Goal: Task Accomplishment & Management: Manage account settings

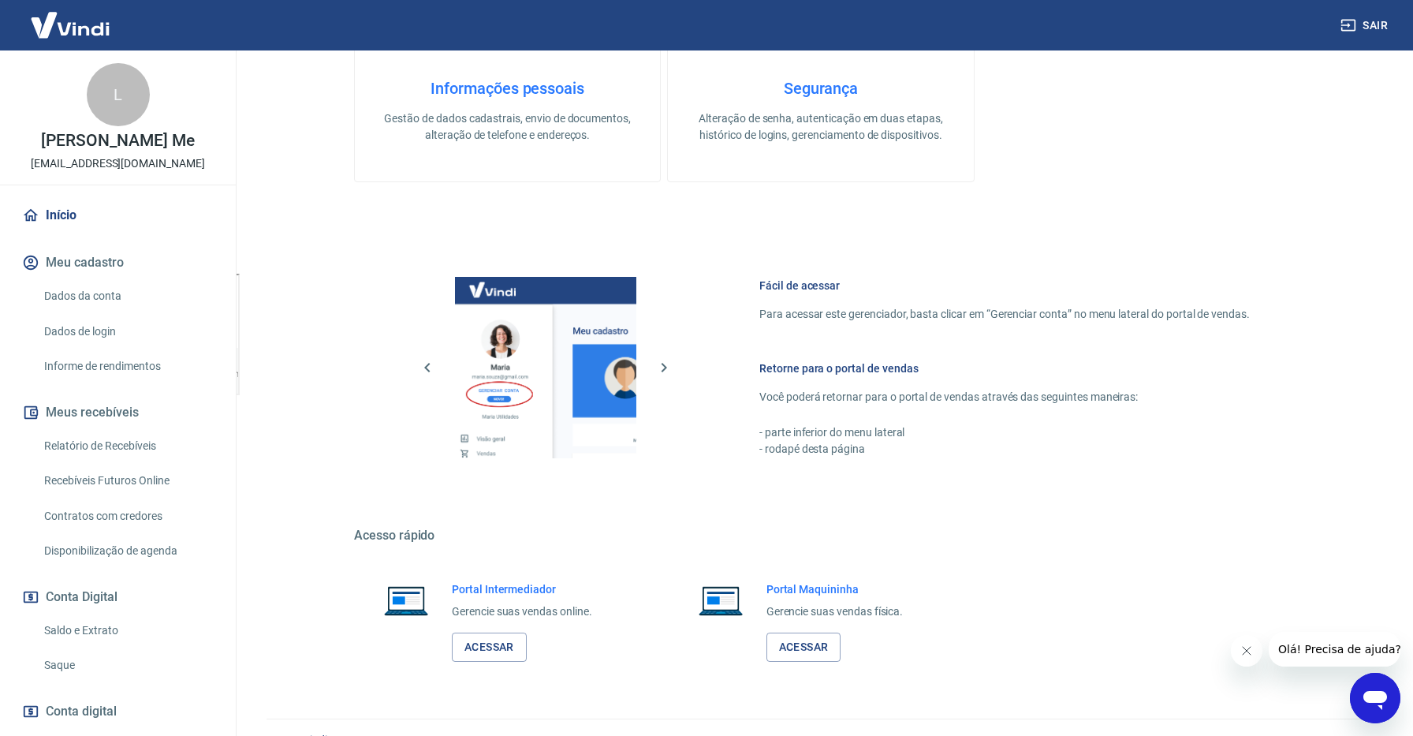
scroll to position [493, 0]
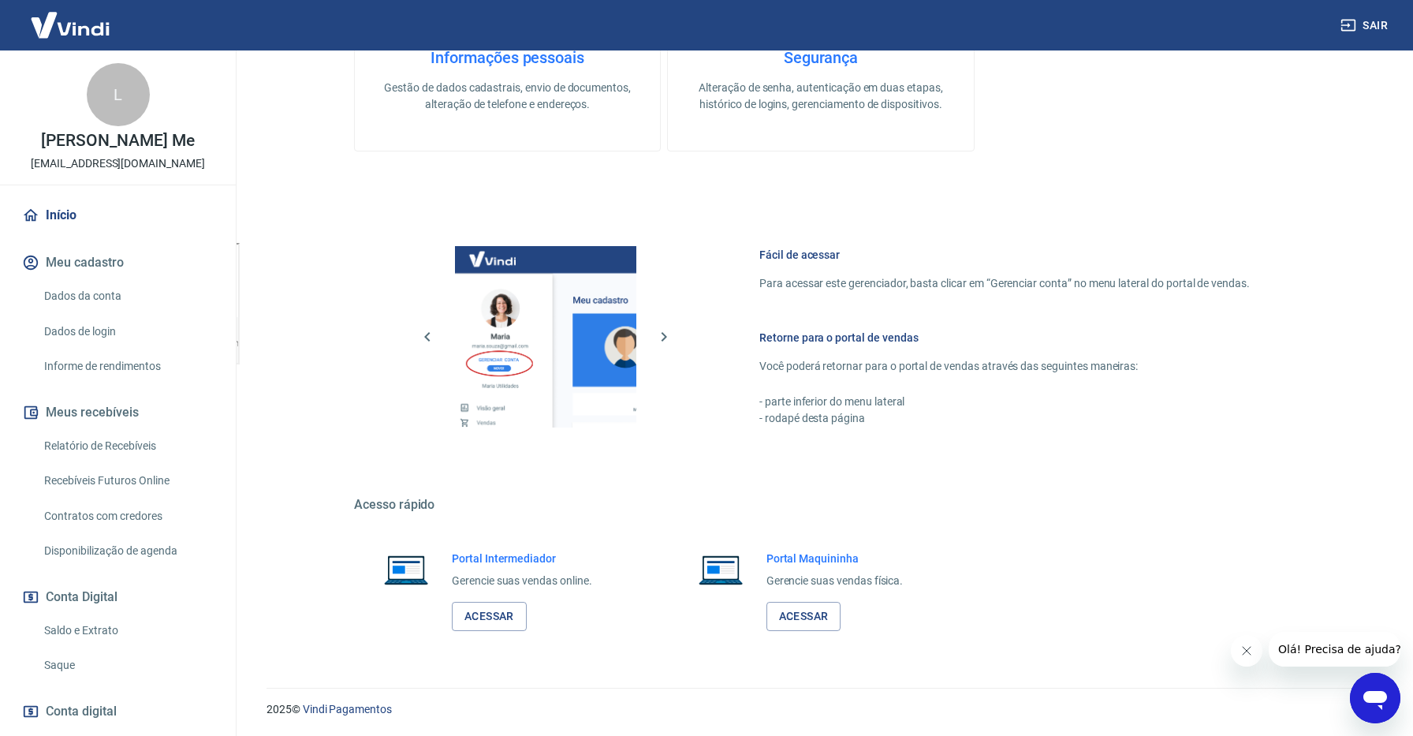
click at [796, 338] on h6 "Retorne para o portal de vendas" at bounding box center [1004, 338] width 490 height 16
click at [785, 369] on p "Você poderá retornar para o portal de vendas através das seguintes maneiras:" at bounding box center [1004, 366] width 490 height 17
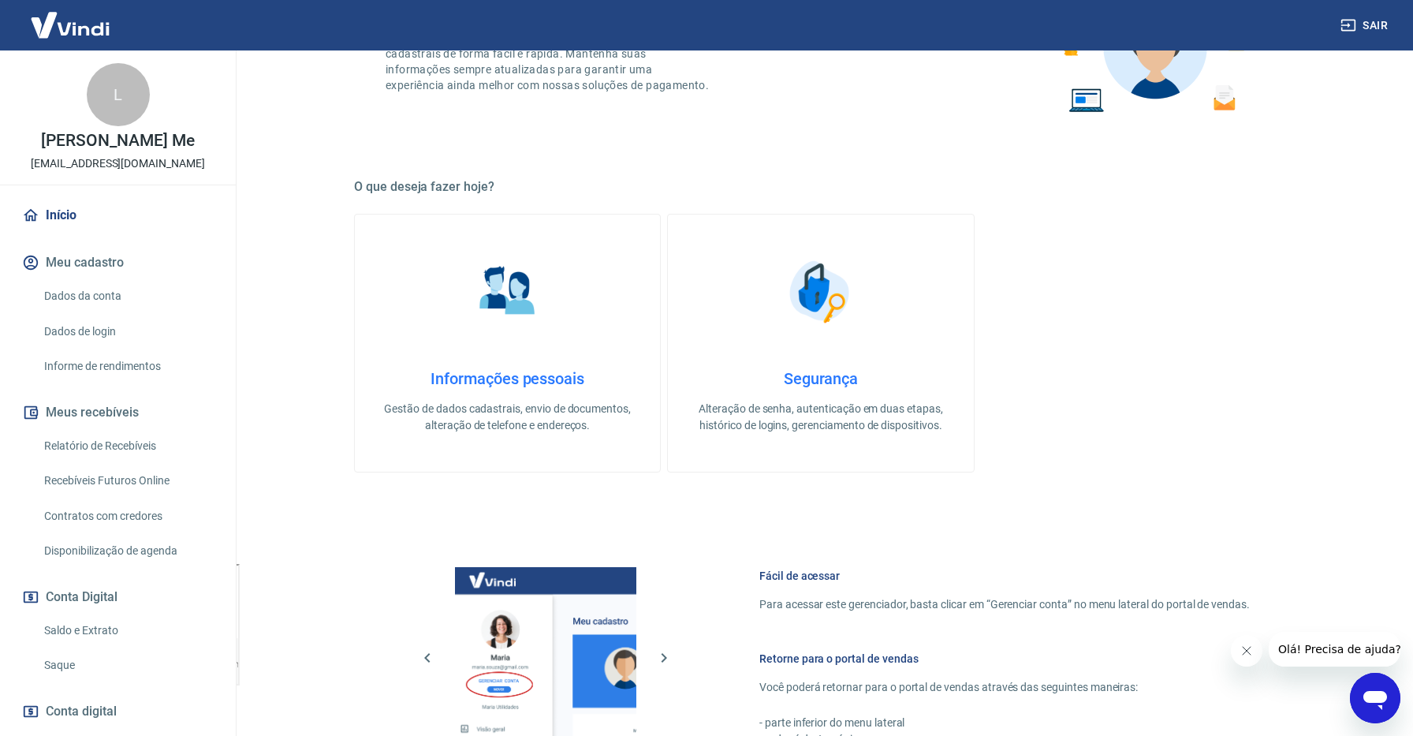
scroll to position [0, 0]
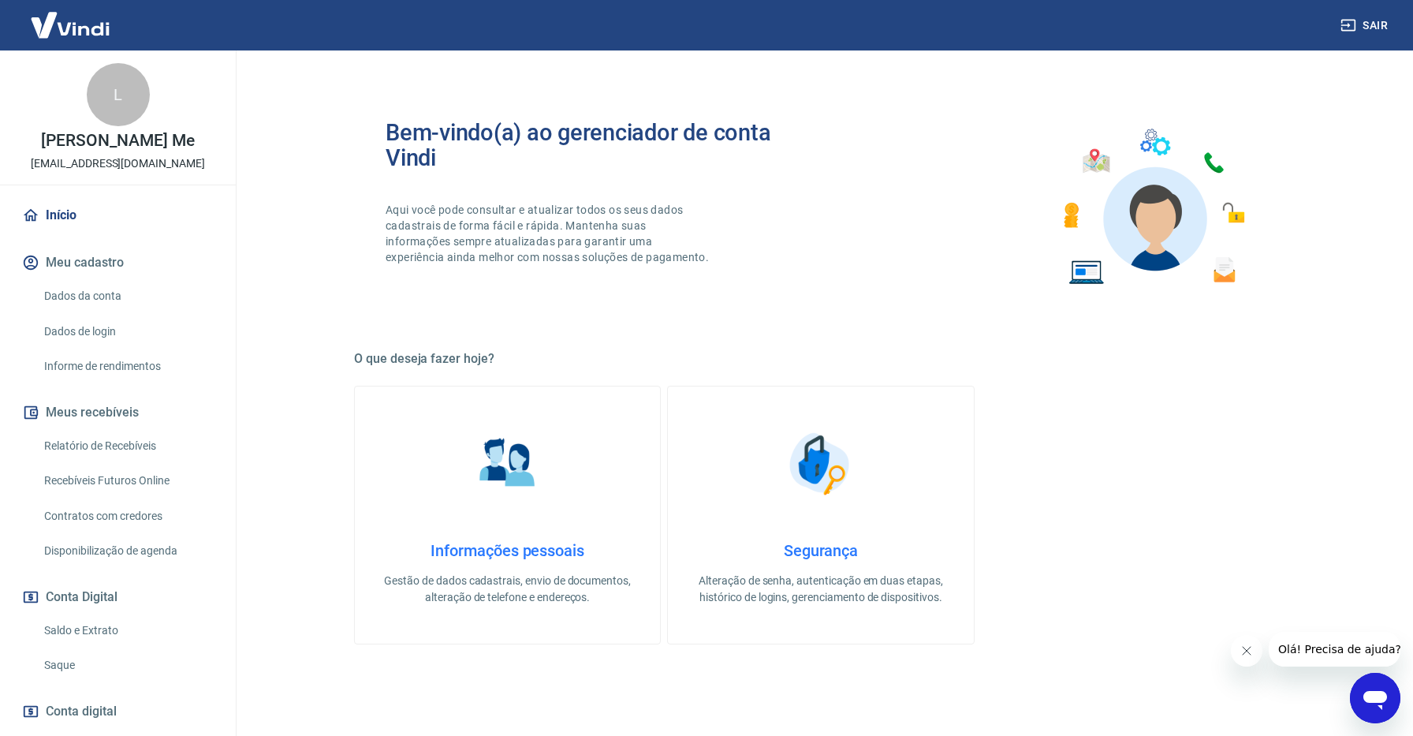
click at [559, 535] on link "Informações pessoais Gestão de dados cadastrais, envio de documentos, alteração…" at bounding box center [507, 515] width 307 height 259
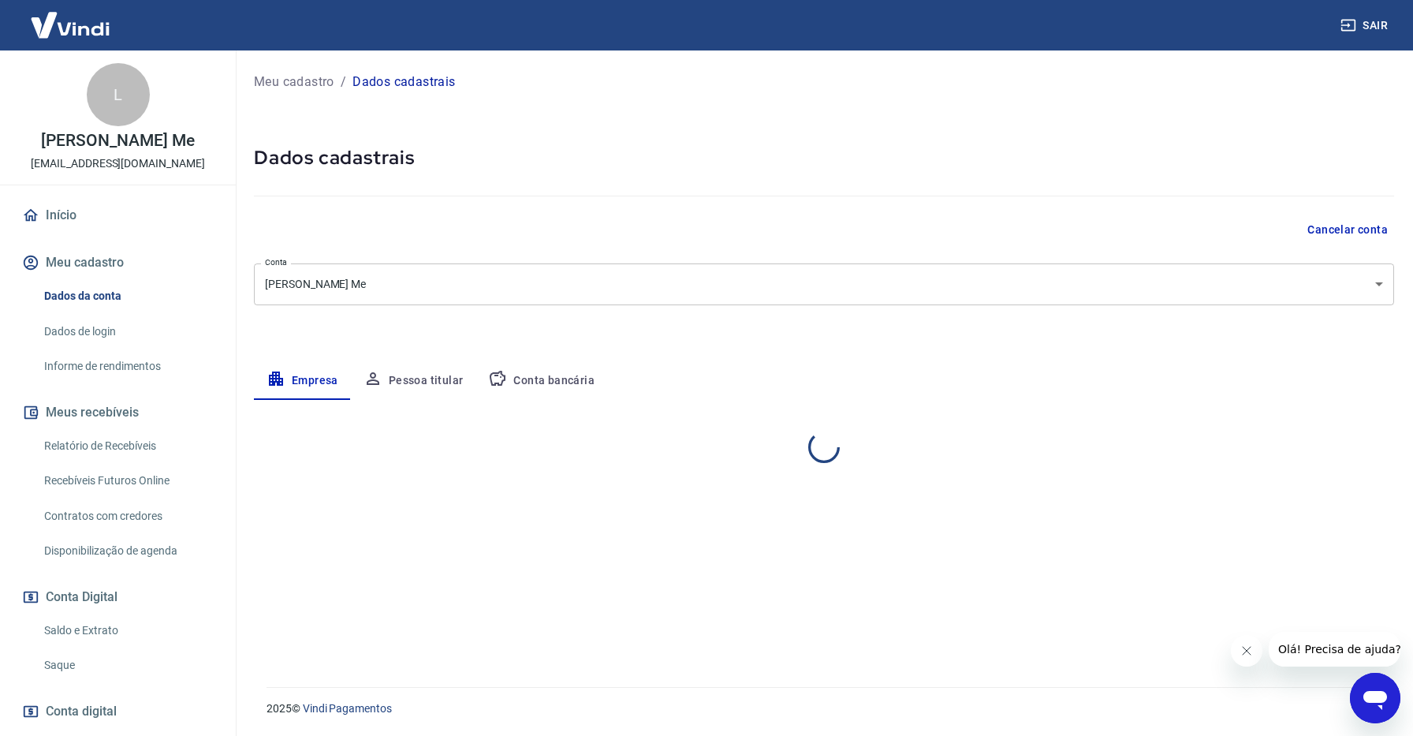
select select "SC"
select select "business"
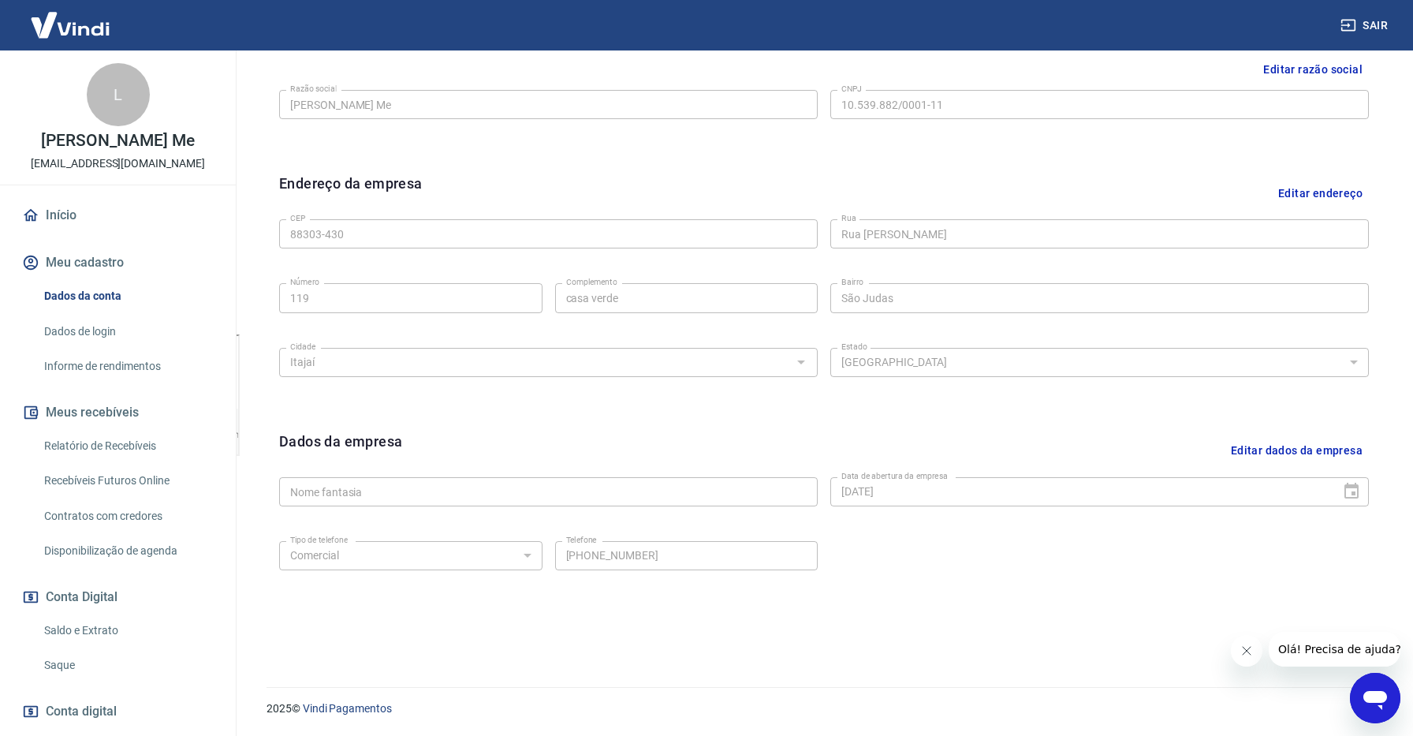
scroll to position [87, 0]
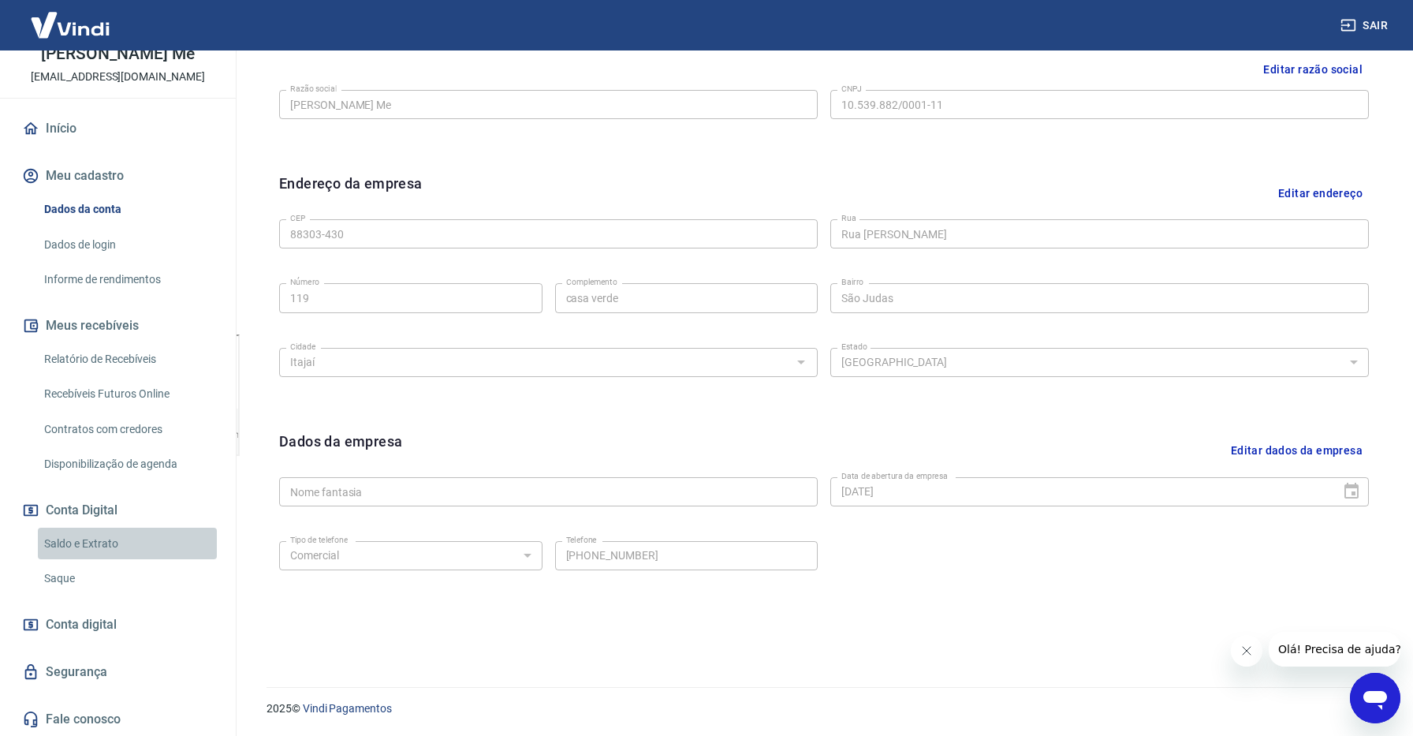
drag, startPoint x: 84, startPoint y: 546, endPoint x: 268, endPoint y: 423, distance: 221.7
click at [84, 546] on link "Saldo e Extrato" at bounding box center [127, 543] width 179 height 32
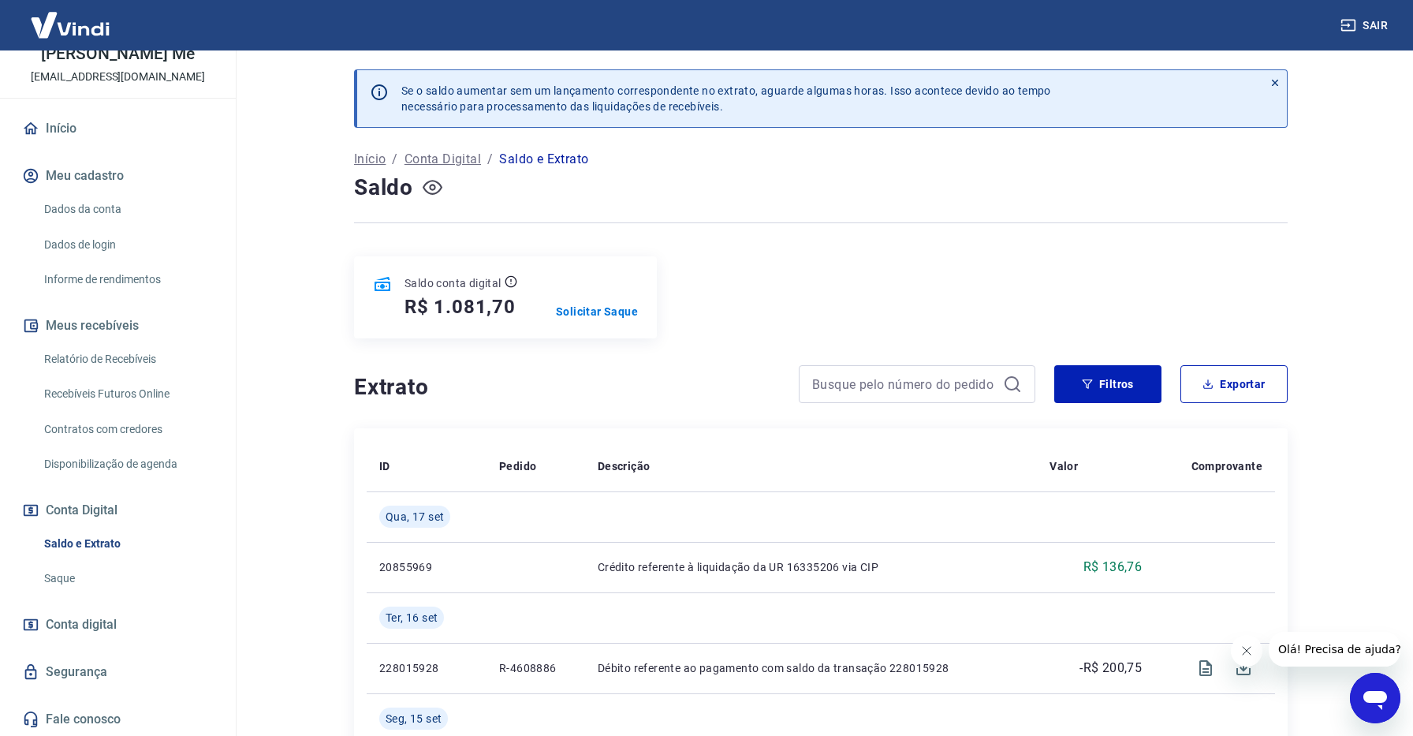
click at [430, 196] on icon "button" at bounding box center [433, 187] width 20 height 20
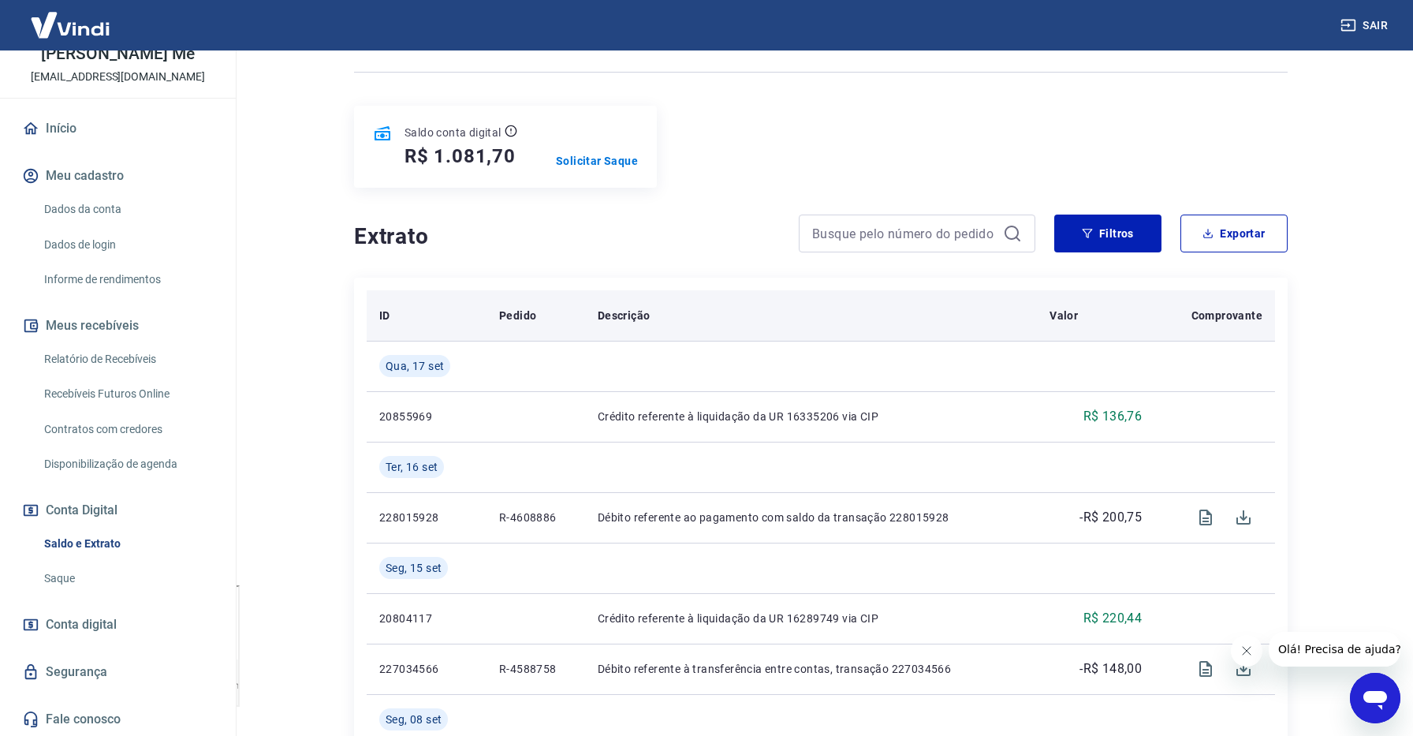
scroll to position [175, 0]
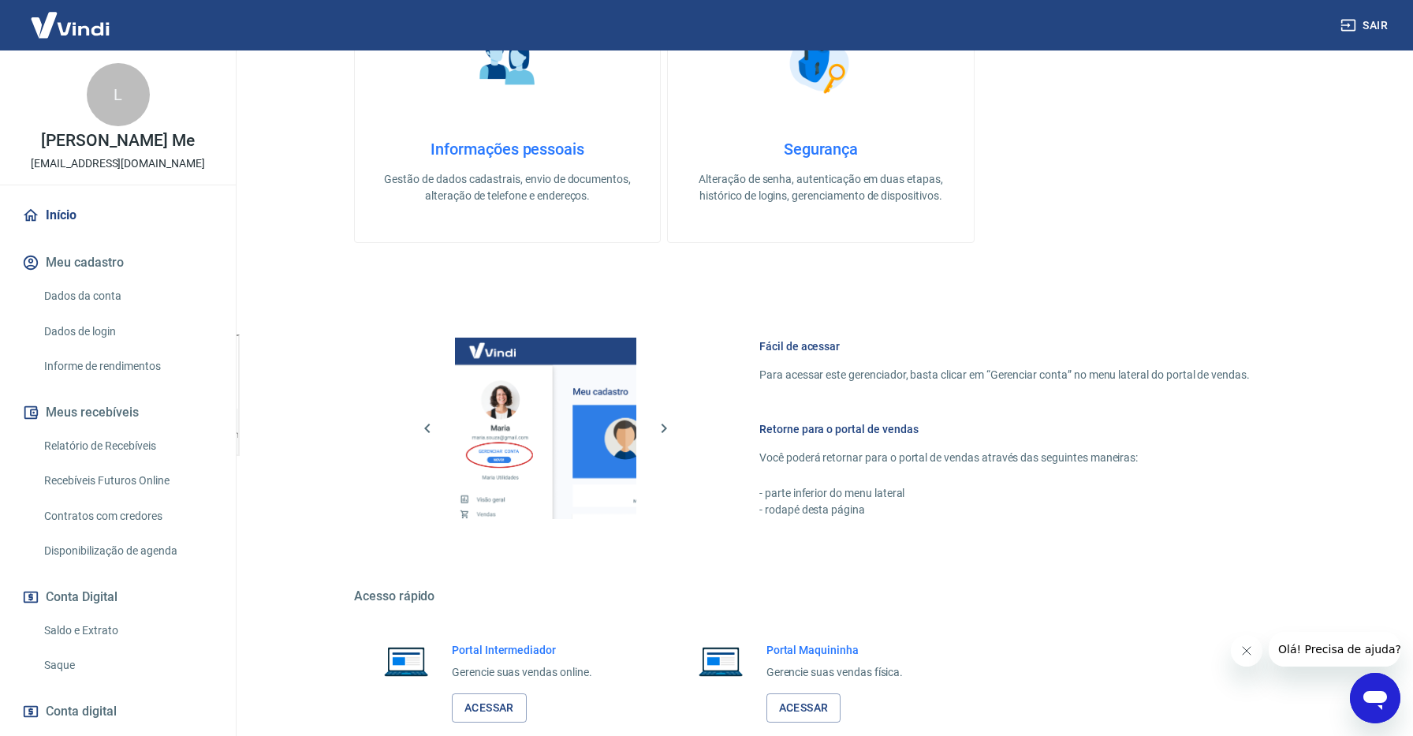
scroll to position [493, 0]
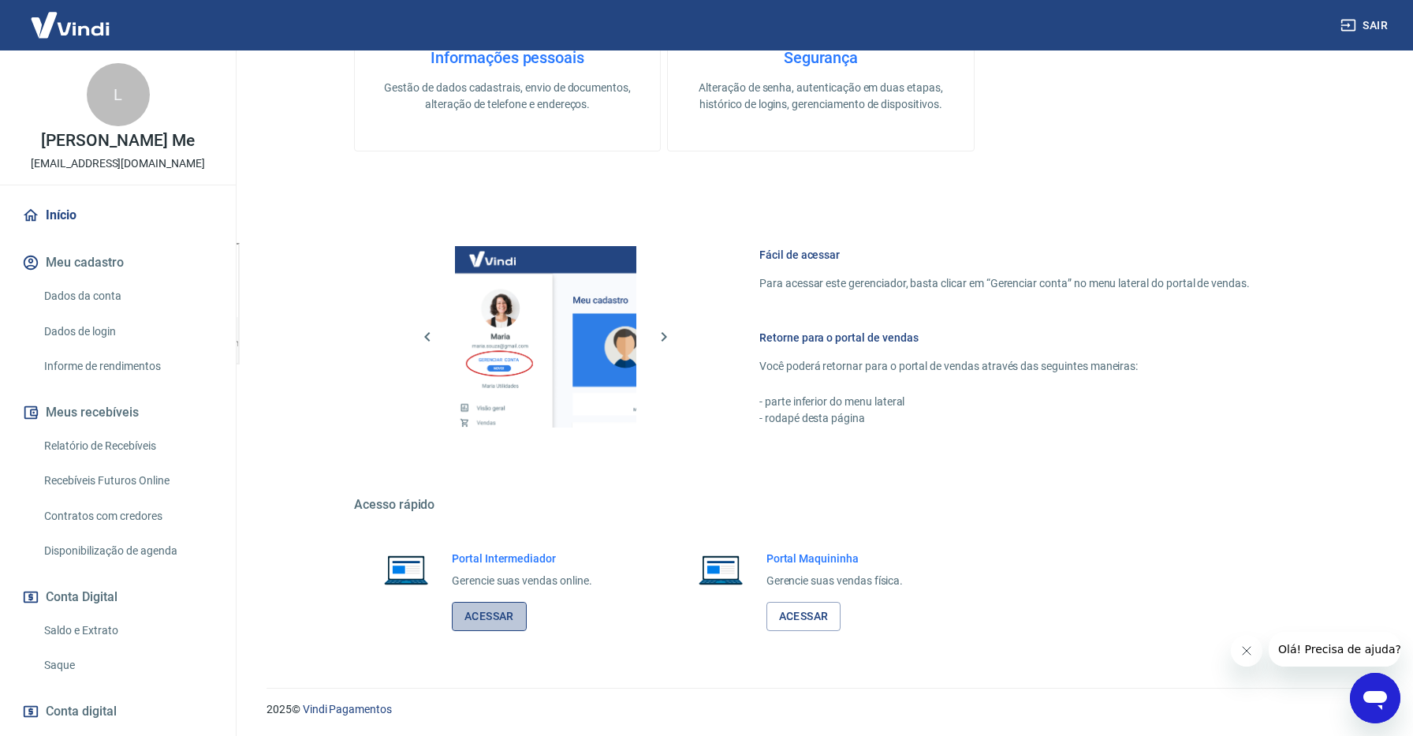
click at [521, 616] on link "Acessar" at bounding box center [489, 616] width 75 height 29
